Goal: Task Accomplishment & Management: Use online tool/utility

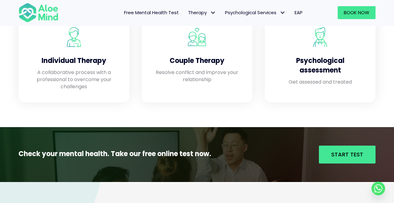
scroll to position [562, 0]
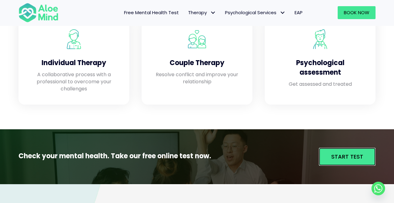
click at [345, 164] on link "Start Test" at bounding box center [347, 156] width 57 height 18
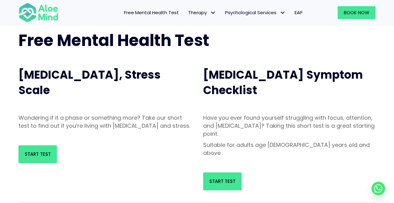
scroll to position [36, 0]
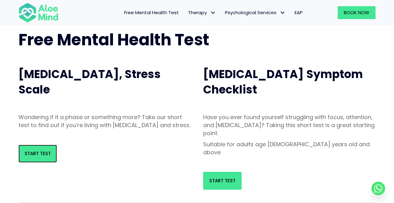
click at [30, 156] on span "Start Test" at bounding box center [38, 153] width 26 height 6
